Goal: Entertainment & Leisure: Consume media (video, audio)

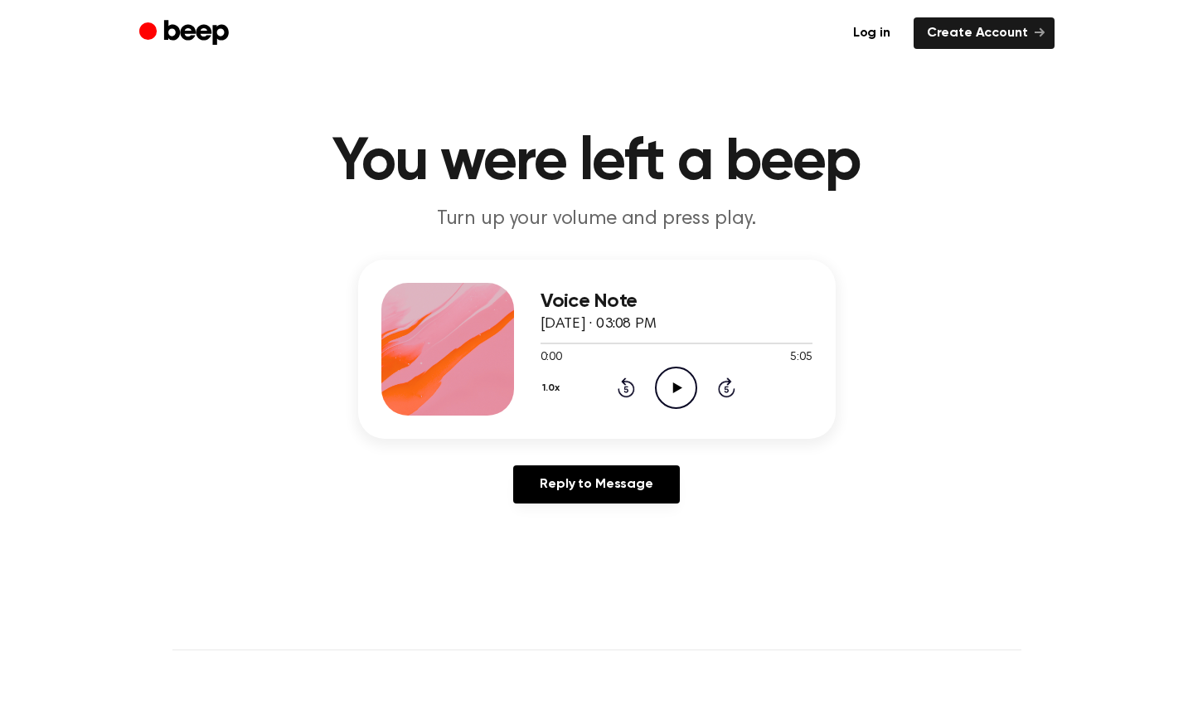
click at [667, 391] on icon "Play Audio" at bounding box center [676, 388] width 42 height 42
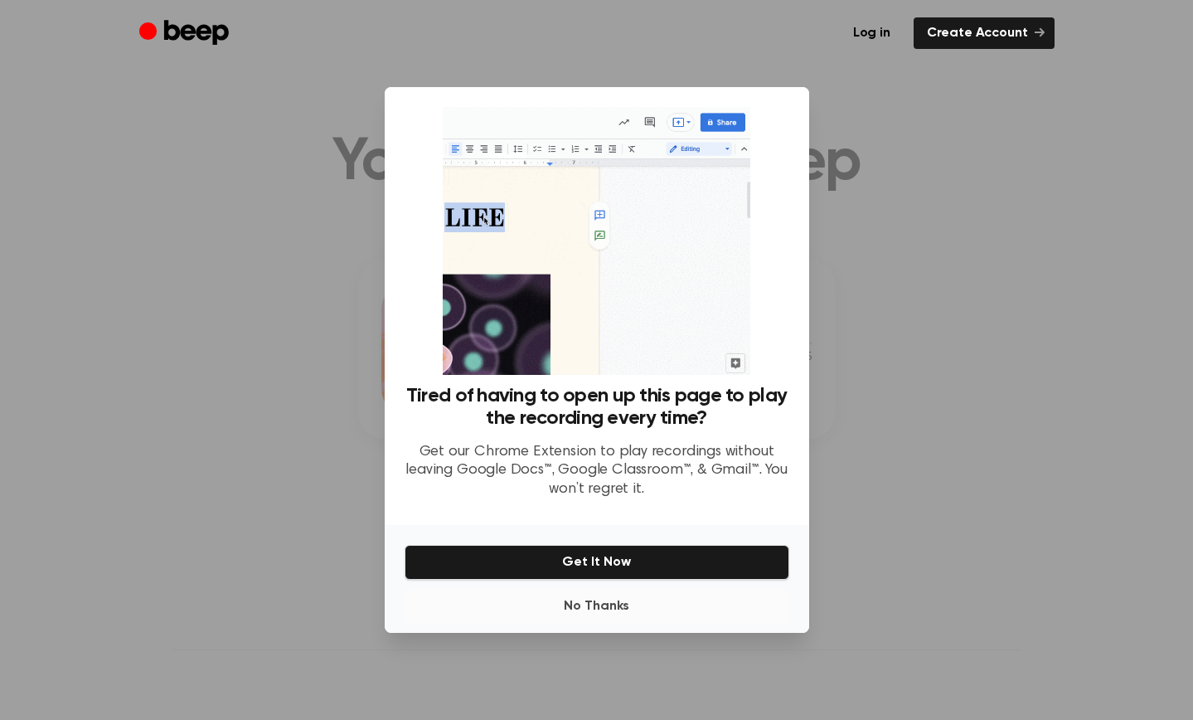
click at [584, 603] on button "No Thanks" at bounding box center [597, 606] width 385 height 33
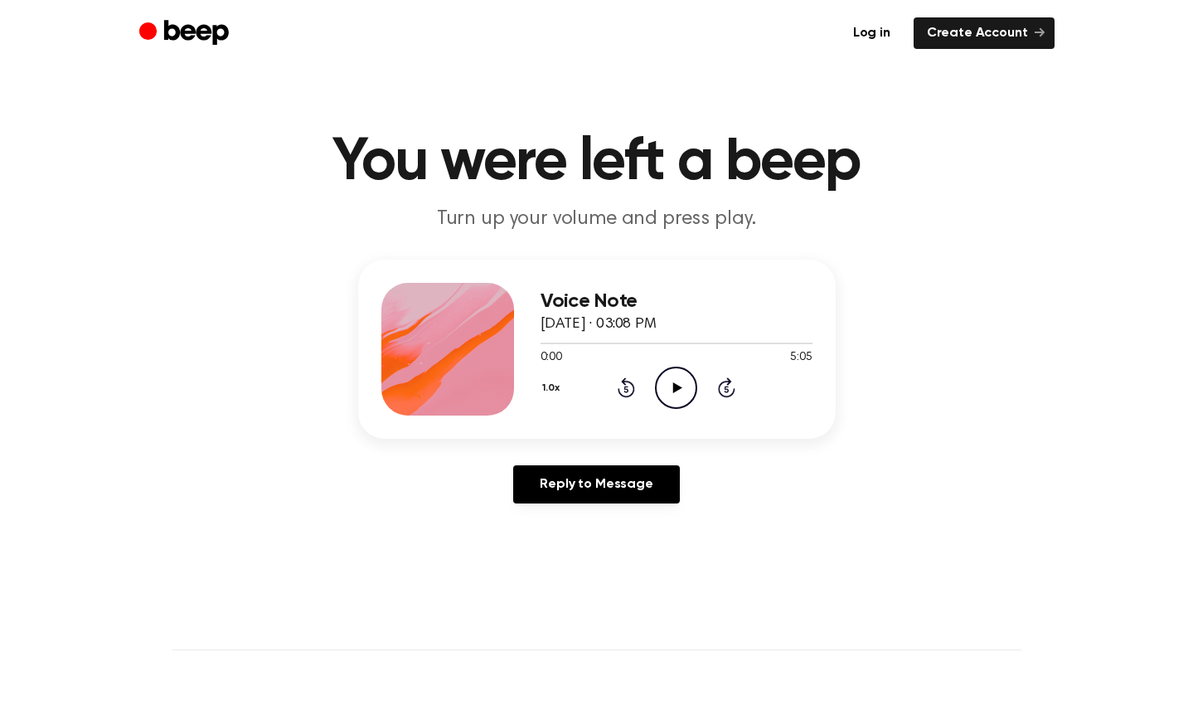
click at [675, 378] on icon "Play Audio" at bounding box center [676, 388] width 42 height 42
click at [677, 385] on icon at bounding box center [677, 387] width 9 height 11
click at [732, 387] on icon "Skip 5 seconds" at bounding box center [726, 387] width 18 height 22
click at [727, 388] on icon "Skip 5 seconds" at bounding box center [726, 387] width 18 height 22
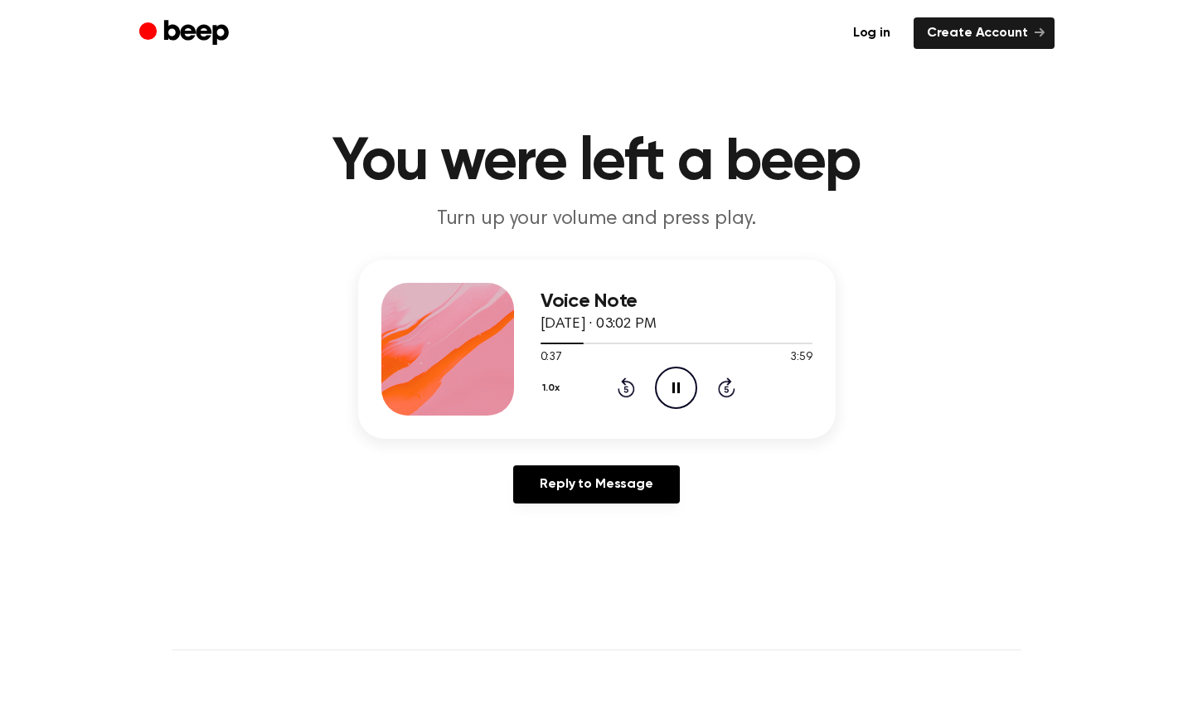
click at [727, 388] on icon "Skip 5 seconds" at bounding box center [726, 387] width 18 height 22
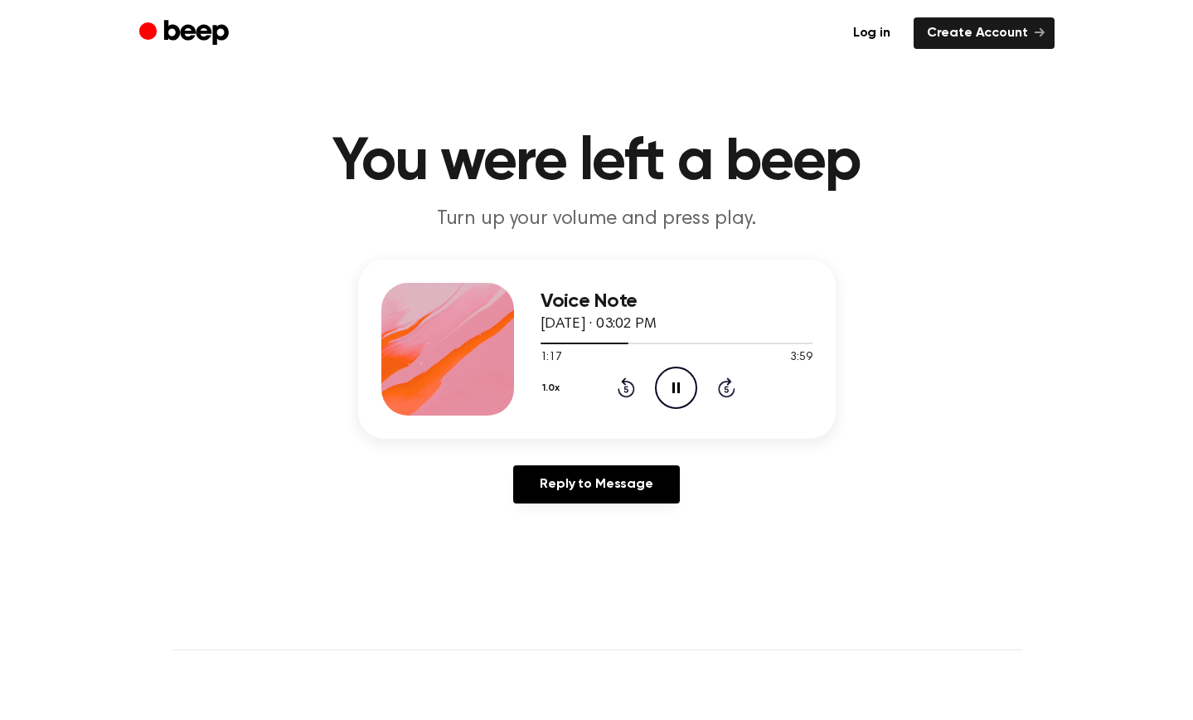
click at [727, 388] on icon "Skip 5 seconds" at bounding box center [726, 387] width 18 height 22
